Goal: Register for event/course

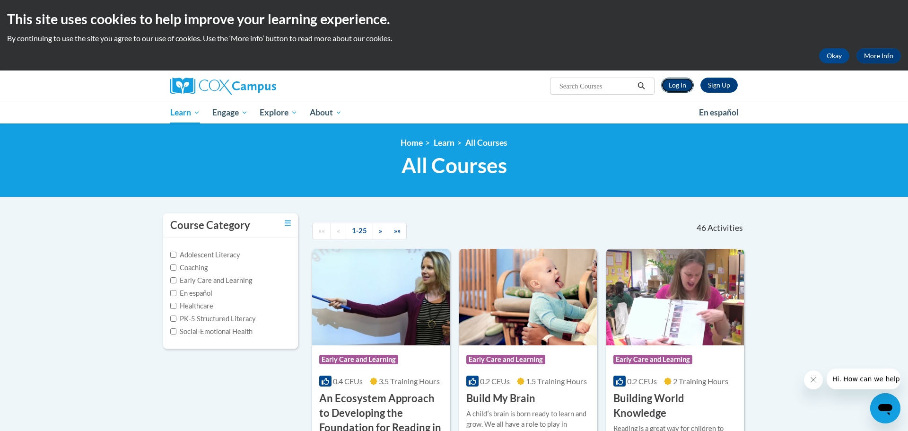
click at [683, 87] on link "Log In" at bounding box center [677, 85] width 33 height 15
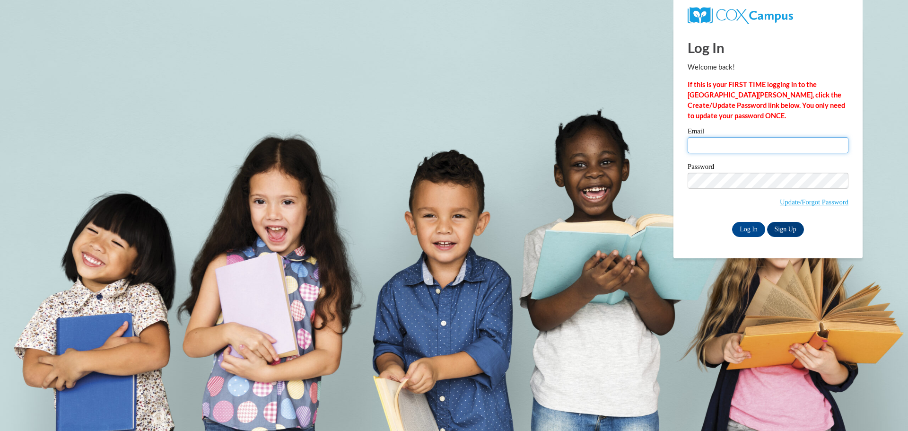
click at [710, 142] on input "Email" at bounding box center [767, 145] width 161 height 16
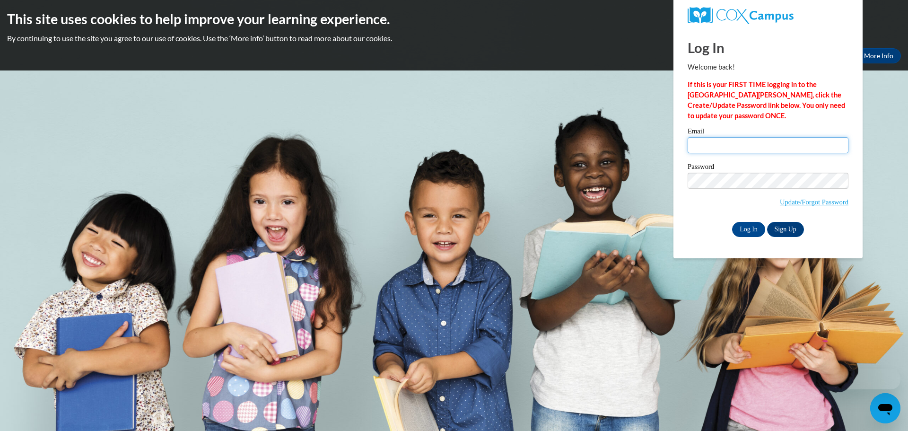
type input "[EMAIL_ADDRESS][DOMAIN_NAME]"
click at [750, 231] on input "Log In" at bounding box center [748, 229] width 33 height 15
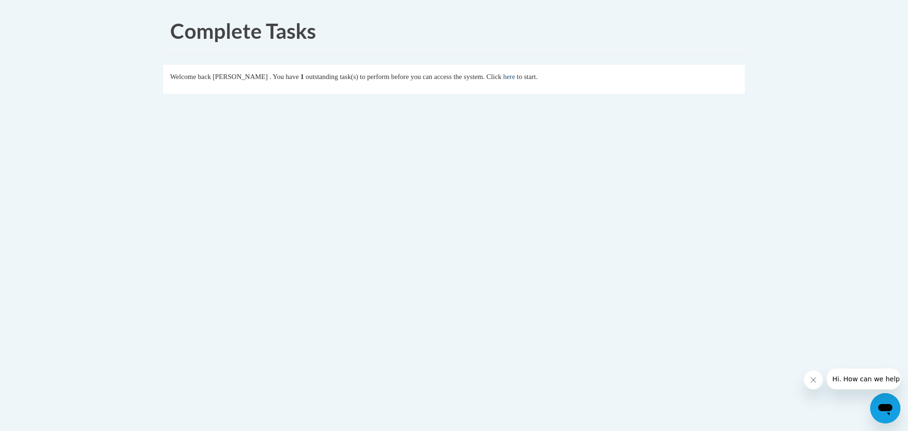
click at [515, 78] on link "here" at bounding box center [509, 77] width 12 height 8
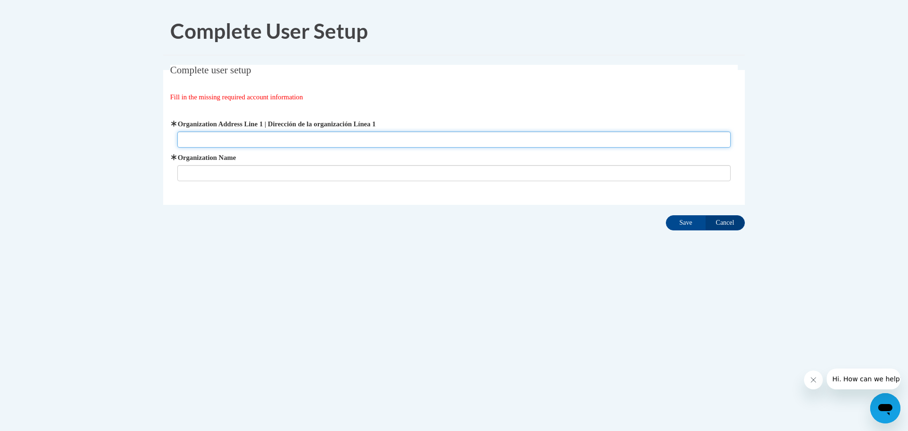
click at [329, 144] on input "Organization Address Line 1 | Dirección de la organización Línea 1" at bounding box center [454, 139] width 554 height 16
type input "K"
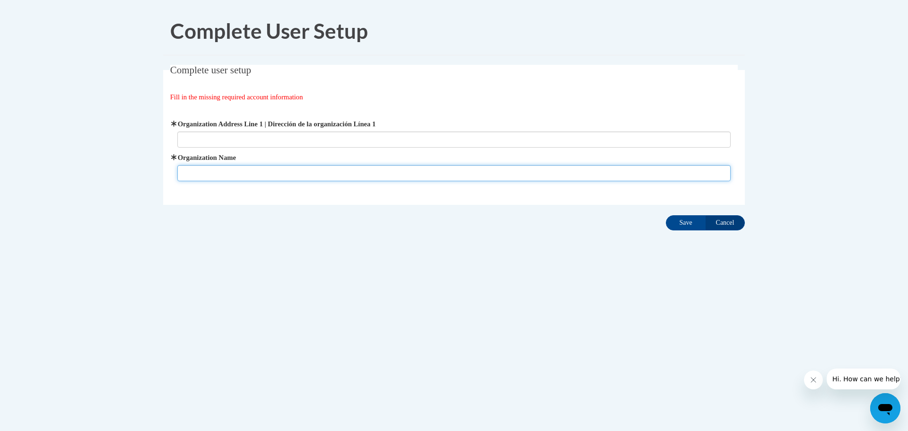
click at [290, 176] on input "Organization Name" at bounding box center [454, 173] width 554 height 16
type input "Keshena Primary School"
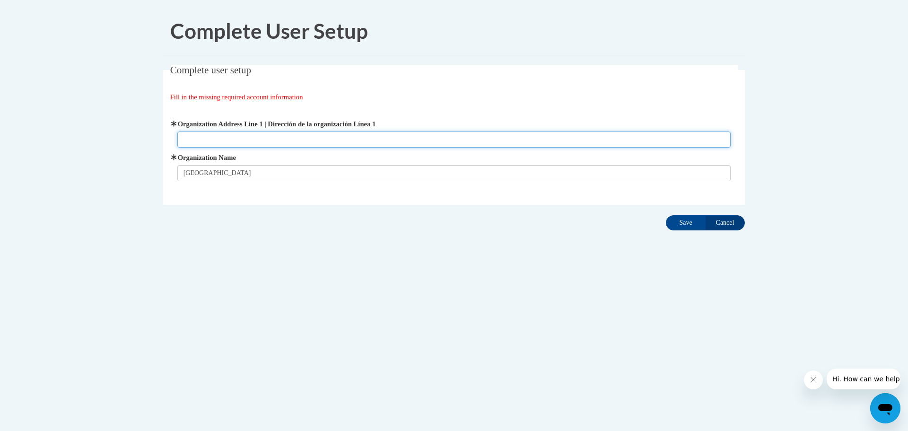
click at [281, 139] on input "Organization Address Line 1 | Dirección de la organización Línea 1" at bounding box center [454, 139] width 554 height 16
paste input "N522 STH 47-55 Keshena, WI 54135 Keshena, WI 54135"
type input "N522 STH 47-55 Keshena, WI 54135 Keshena, WI 54135"
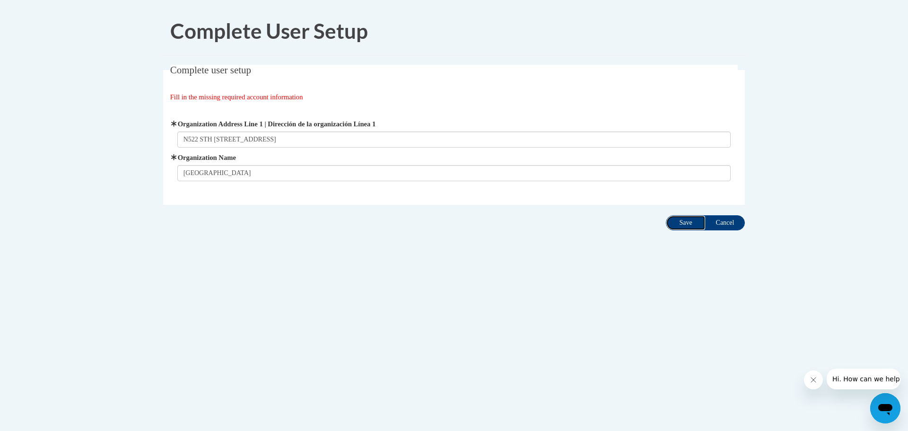
click at [687, 221] on input "Save" at bounding box center [686, 222] width 40 height 15
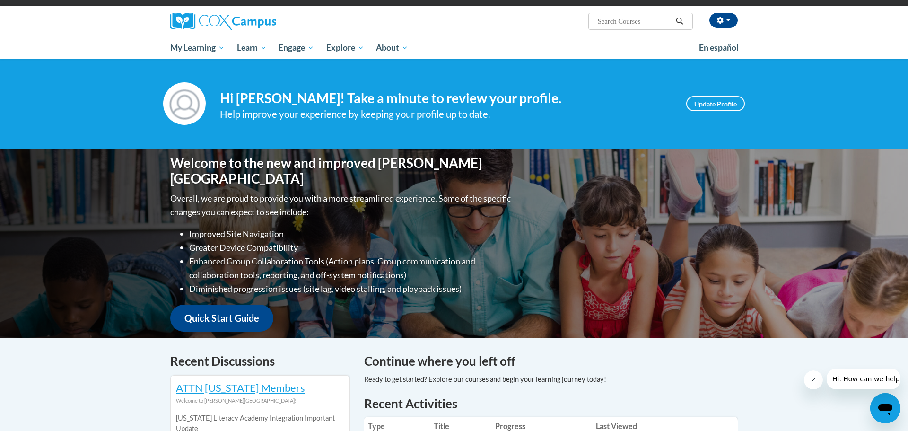
scroll to position [66, 0]
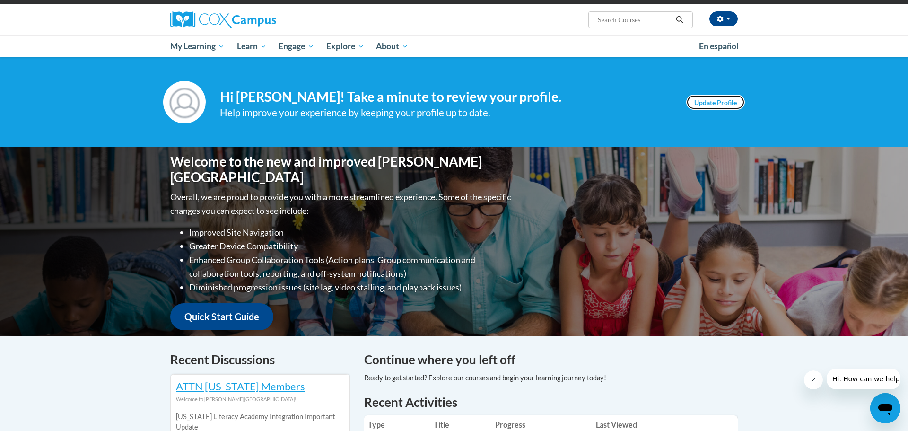
click at [723, 100] on link "Update Profile" at bounding box center [715, 102] width 59 height 15
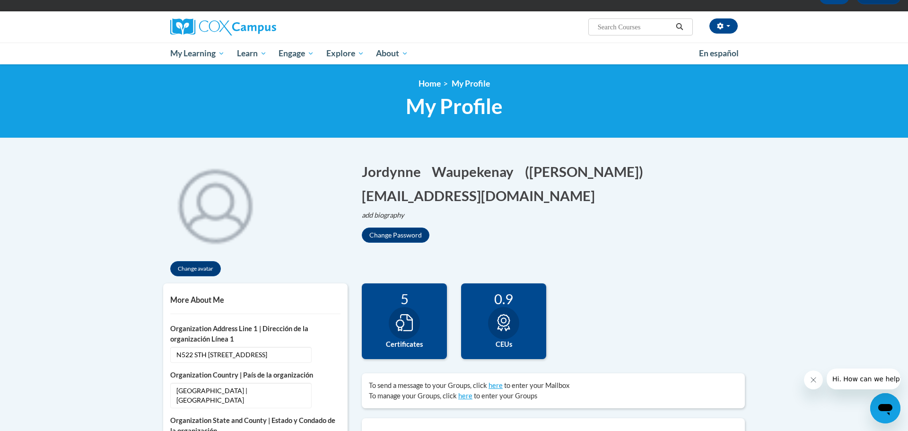
scroll to position [63, 0]
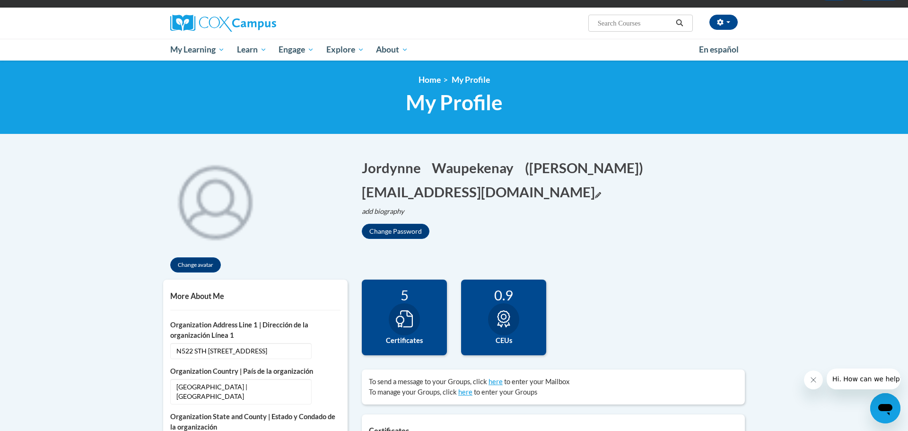
click at [595, 193] on icon "Edit email address" at bounding box center [598, 195] width 6 height 6
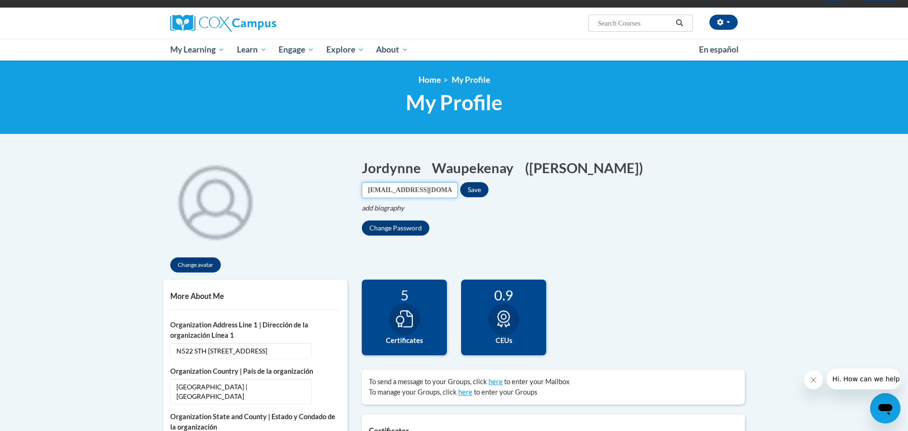
click at [433, 186] on input "jwaupekenay@misd.k12.wi.us" at bounding box center [410, 190] width 96 height 16
type input "jhill@misd.k12.wi.us"
click at [488, 186] on button "Save" at bounding box center [474, 189] width 28 height 15
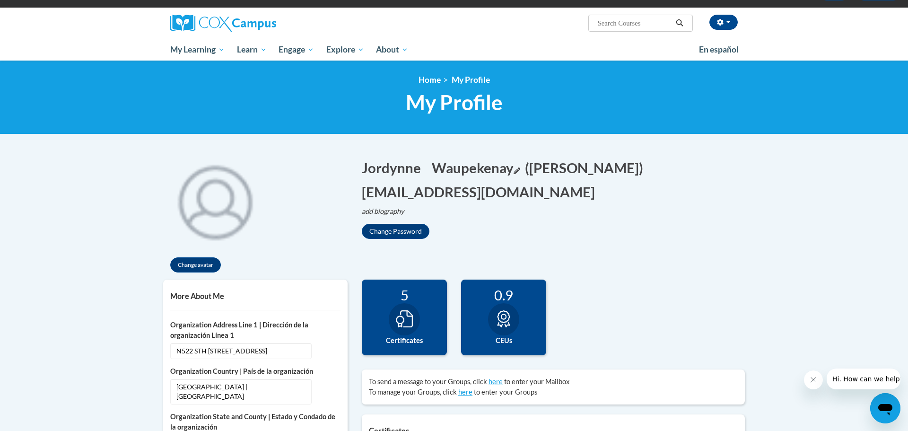
click at [517, 170] on icon "Edit last name" at bounding box center [516, 170] width 6 height 6
click at [517, 170] on input "Waupekenay" at bounding box center [480, 166] width 96 height 16
type input "Hill"
click at [558, 167] on button "Save" at bounding box center [544, 165] width 28 height 15
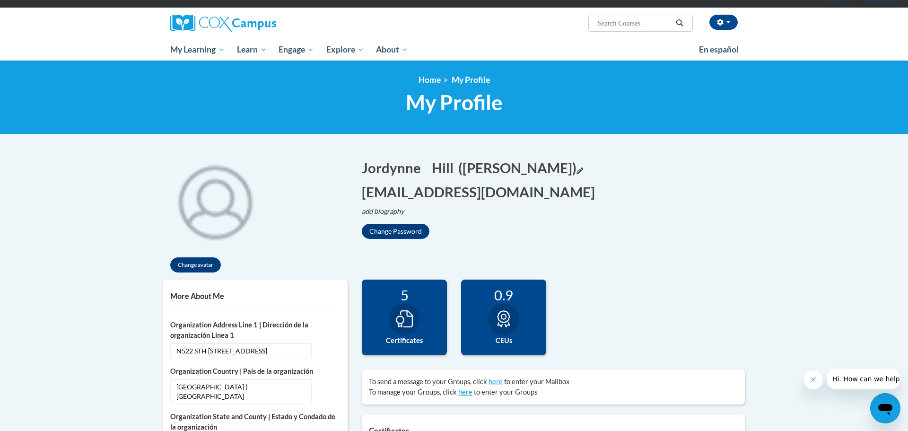
click at [583, 171] on icon "Edit screen name" at bounding box center [579, 170] width 6 height 6
click at [523, 169] on input "Jordynne Waupekenay" at bounding box center [506, 166] width 96 height 16
type input "[PERSON_NAME]"
click at [580, 162] on button "Save" at bounding box center [571, 165] width 28 height 15
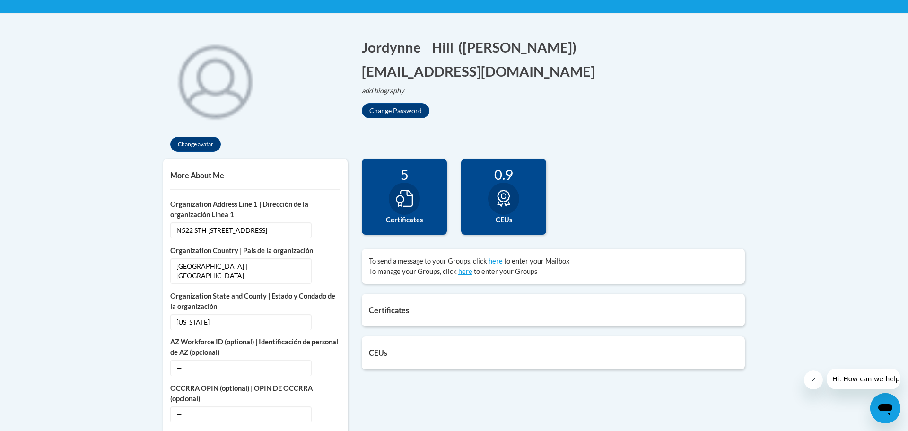
scroll to position [0, 0]
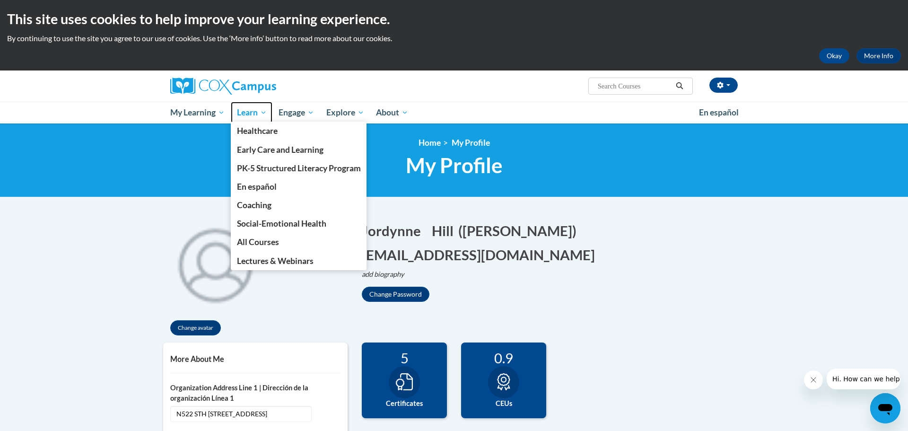
click at [260, 116] on span "Learn" at bounding box center [252, 112] width 30 height 11
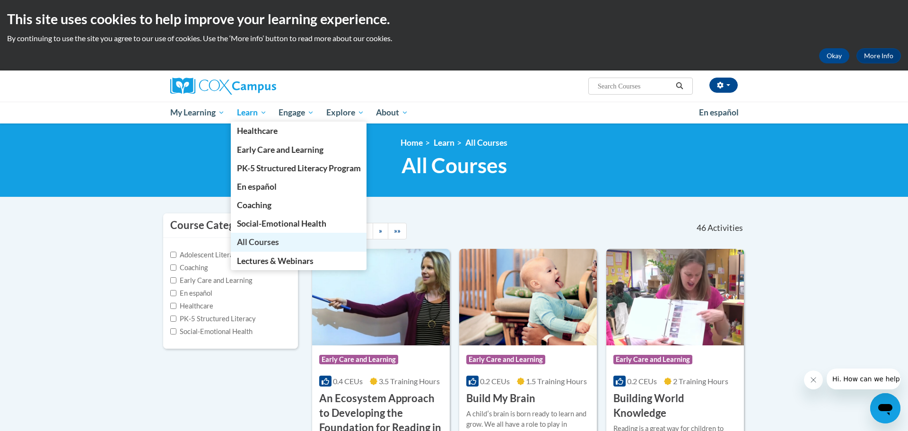
click at [258, 235] on link "All Courses" at bounding box center [299, 242] width 136 height 18
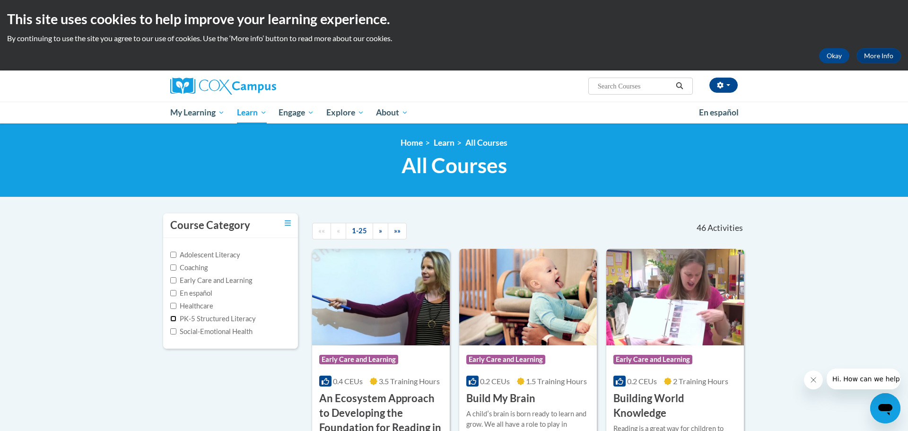
click at [174, 320] on input "PK-5 Structured Literacy" at bounding box center [173, 318] width 6 height 6
checkbox input "true"
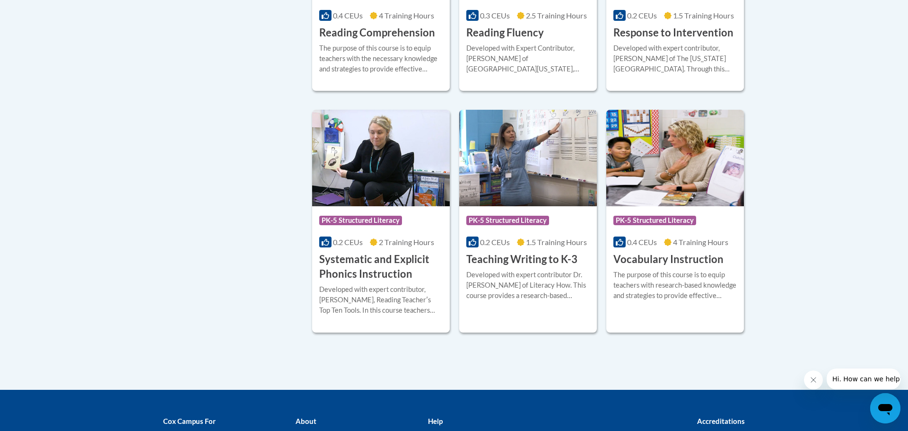
scroll to position [857, 0]
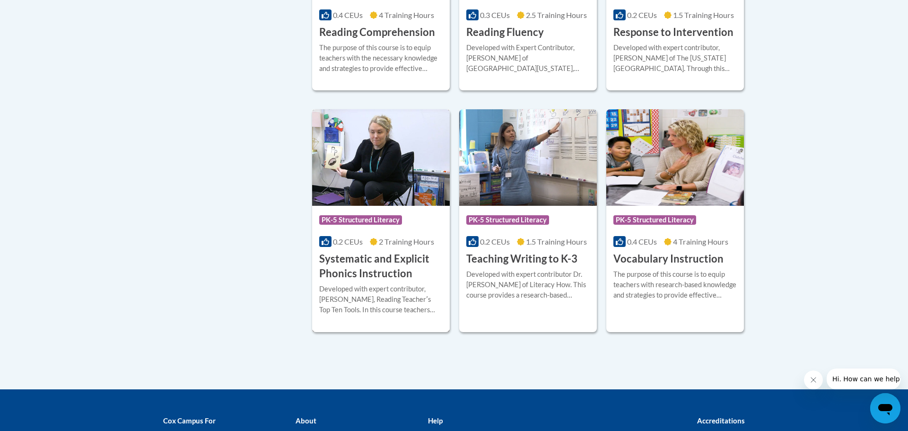
click at [417, 196] on img at bounding box center [381, 157] width 138 height 96
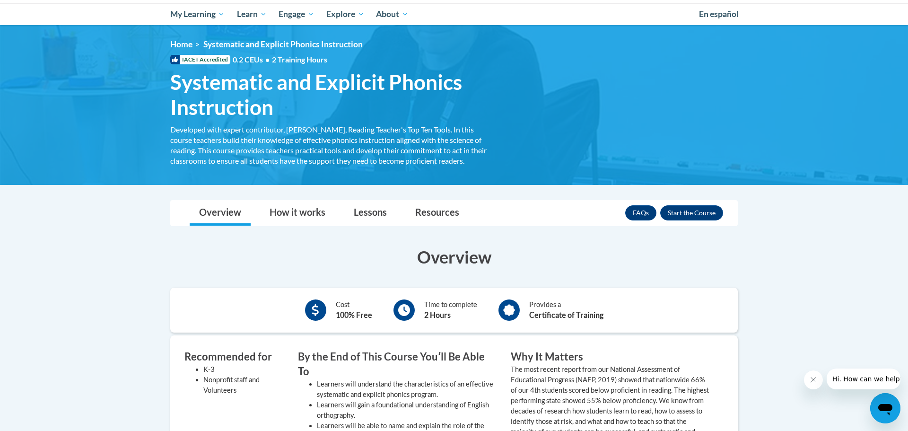
scroll to position [130, 0]
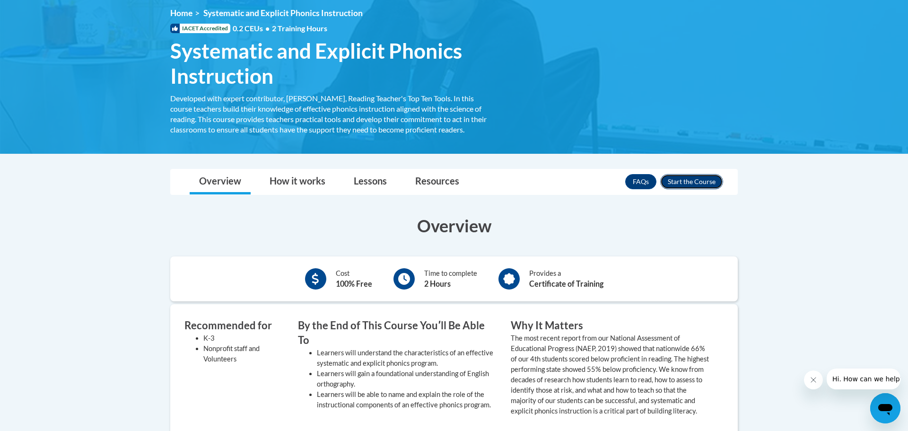
click at [704, 184] on button "Enroll" at bounding box center [691, 181] width 63 height 15
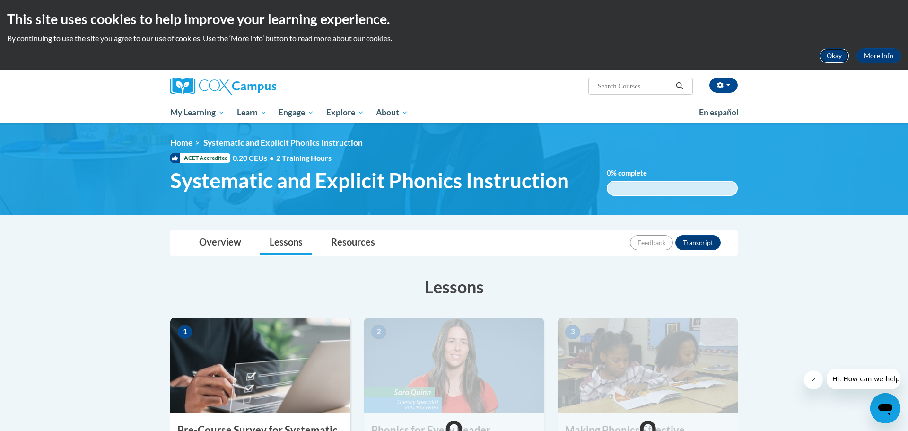
click at [829, 61] on button "Okay" at bounding box center [834, 55] width 30 height 15
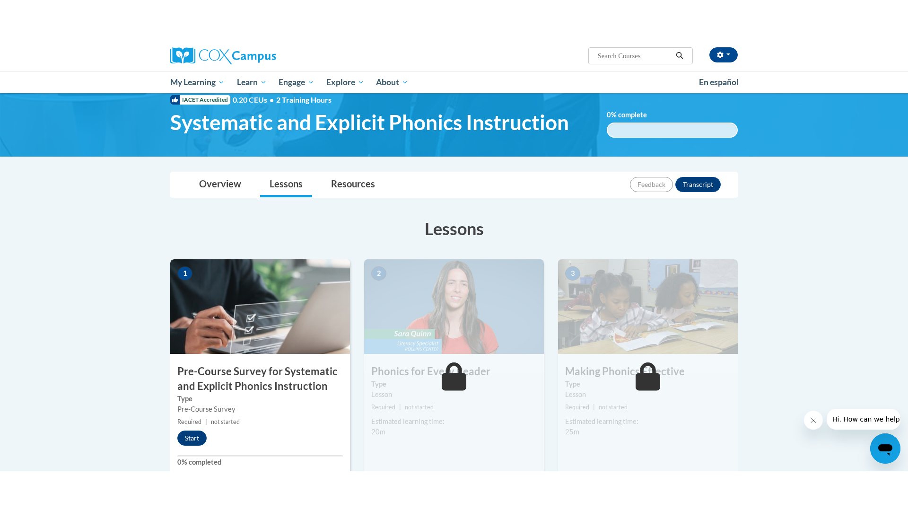
scroll to position [32, 0]
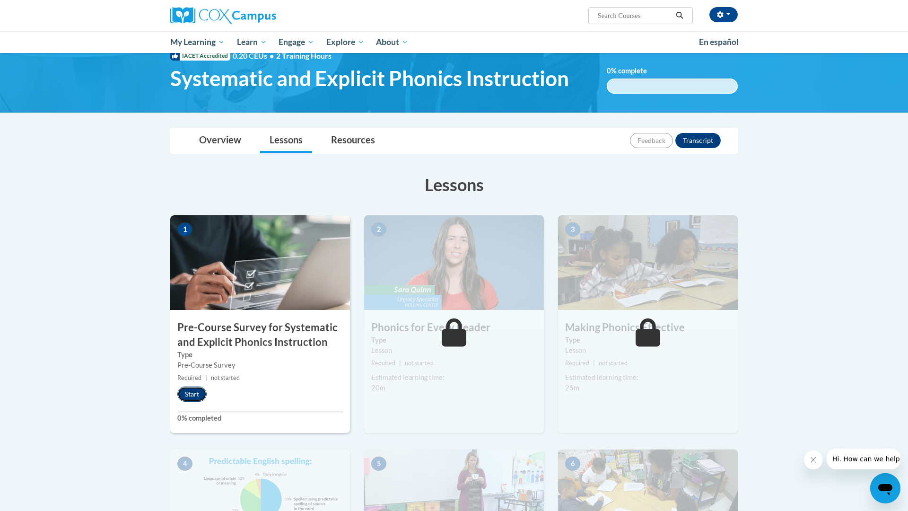
click at [203, 390] on button "Start" at bounding box center [191, 393] width 29 height 15
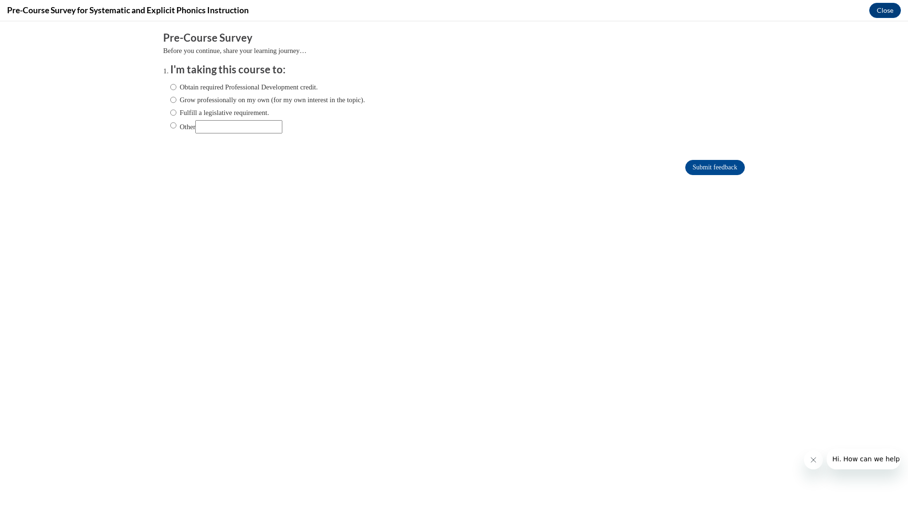
scroll to position [0, 0]
click at [174, 112] on input "Fulfill a legislative requirement." at bounding box center [173, 112] width 6 height 10
radio input "true"
click at [707, 173] on input "Submit feedback" at bounding box center [715, 167] width 60 height 15
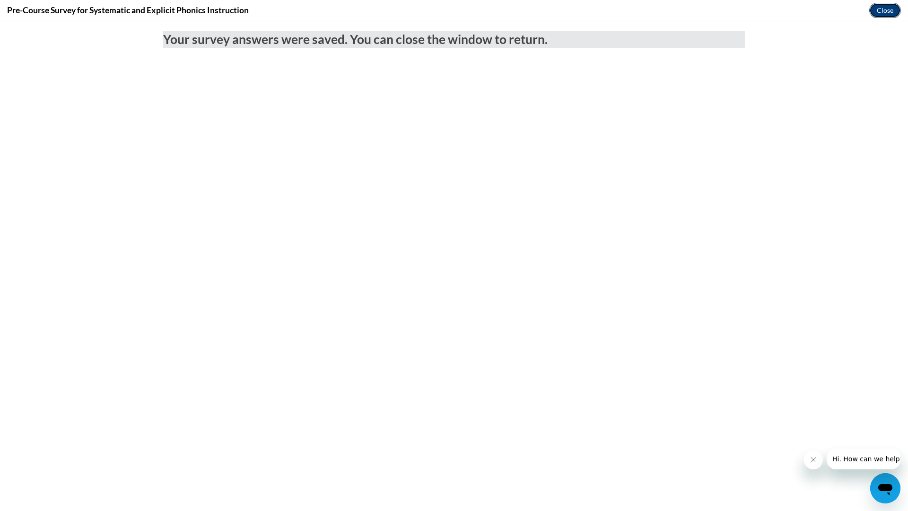
click at [877, 15] on button "Close" at bounding box center [885, 10] width 32 height 15
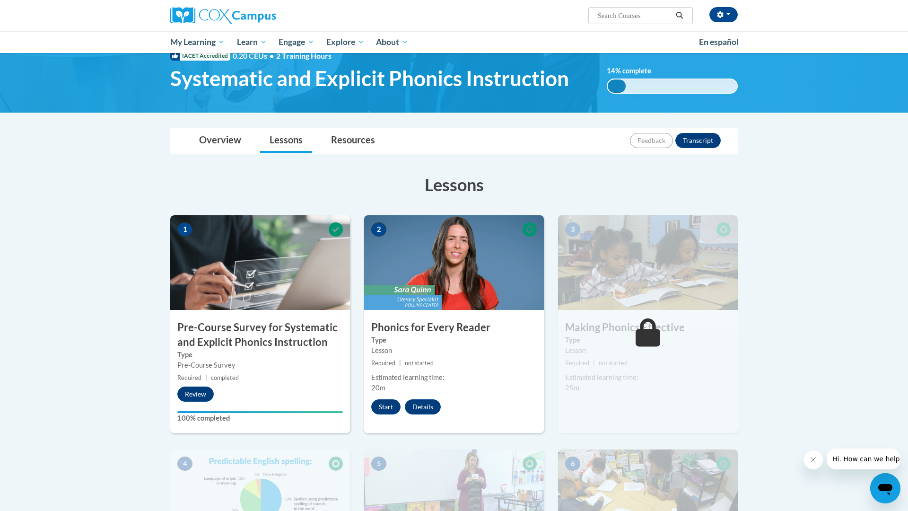
click at [424, 331] on h3 "Phonics for Every Reader" at bounding box center [454, 327] width 180 height 15
click at [389, 402] on button "Start" at bounding box center [385, 406] width 29 height 15
